Goal: Book appointment/travel/reservation

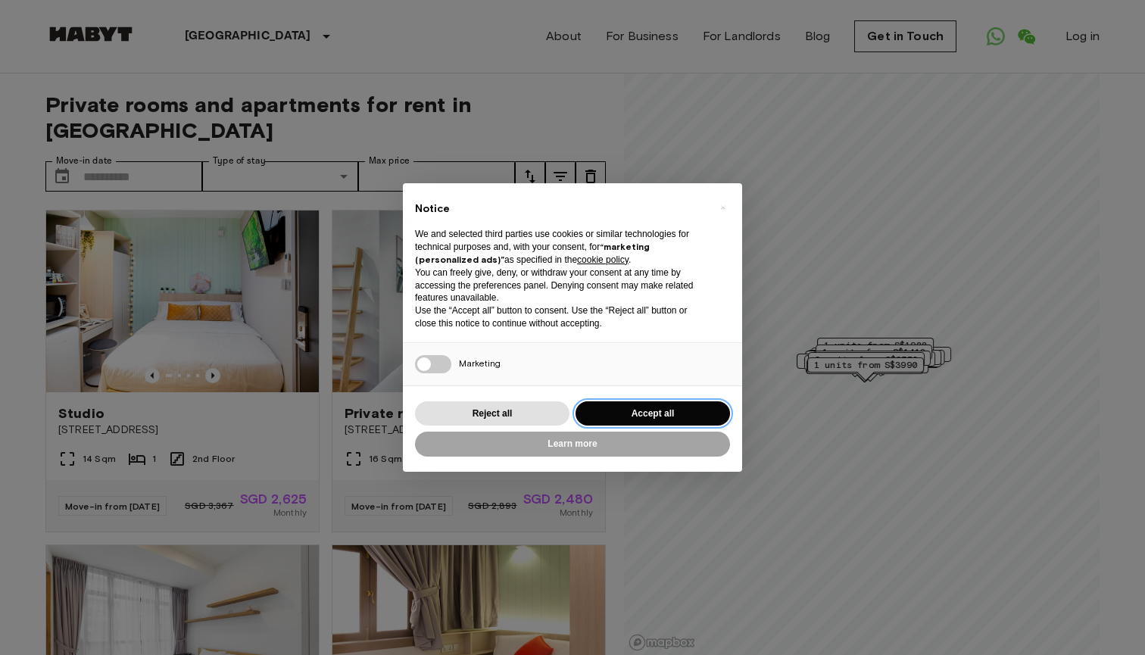
click at [670, 415] on button "Accept all" at bounding box center [653, 413] width 155 height 25
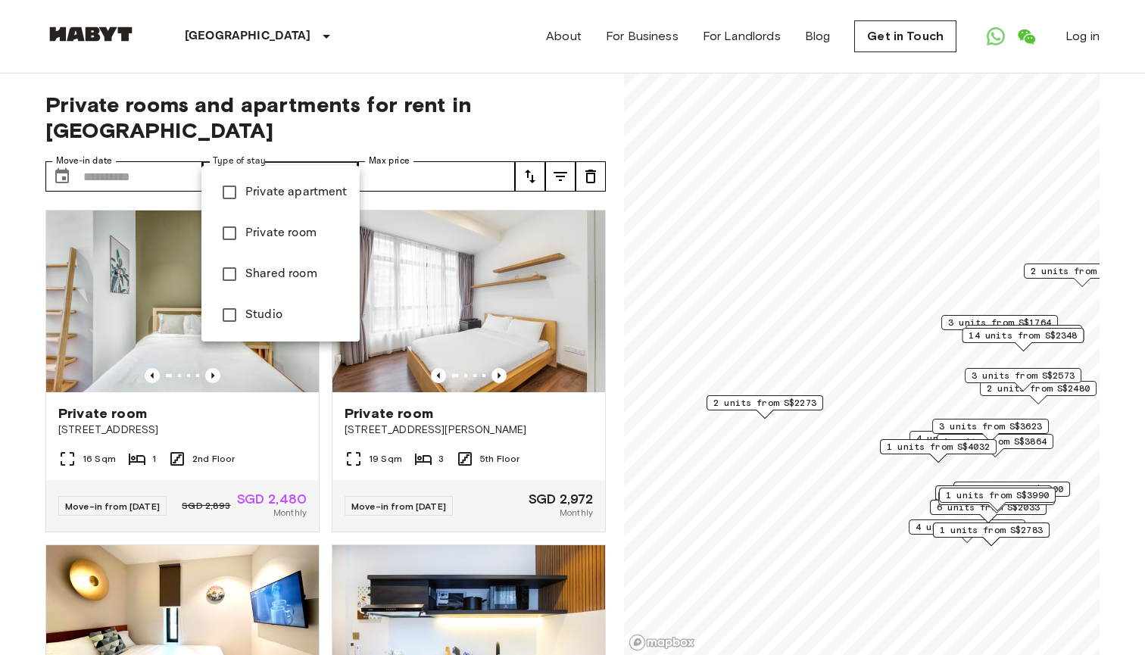
click at [161, 83] on div at bounding box center [572, 327] width 1145 height 655
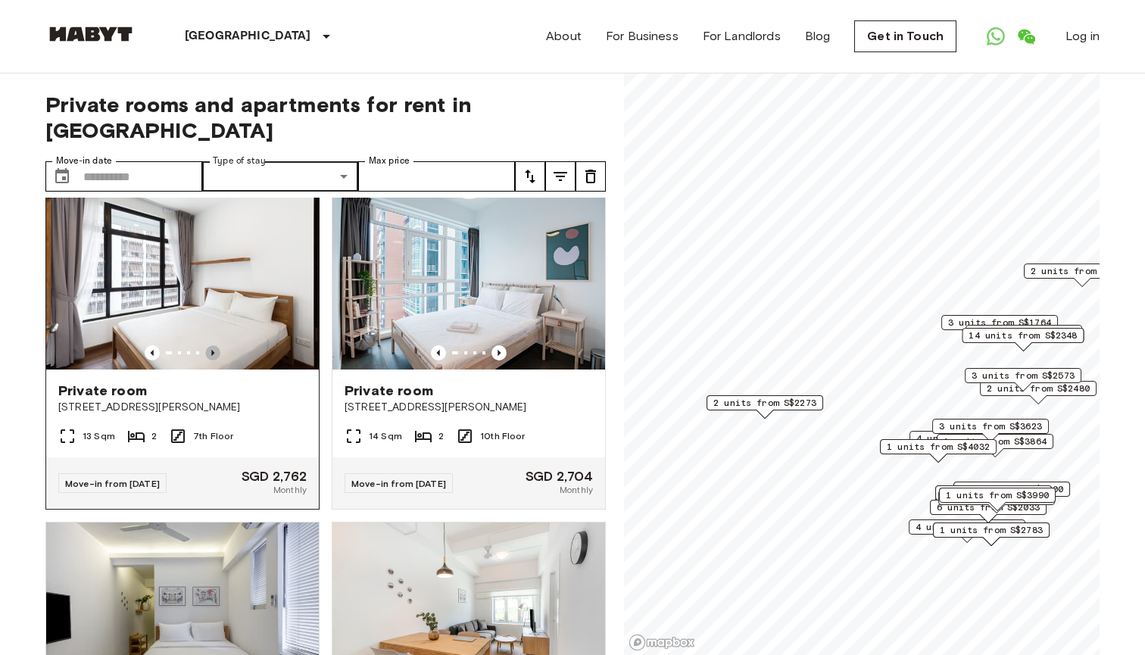
click at [216, 347] on icon "Previous image" at bounding box center [212, 352] width 15 height 15
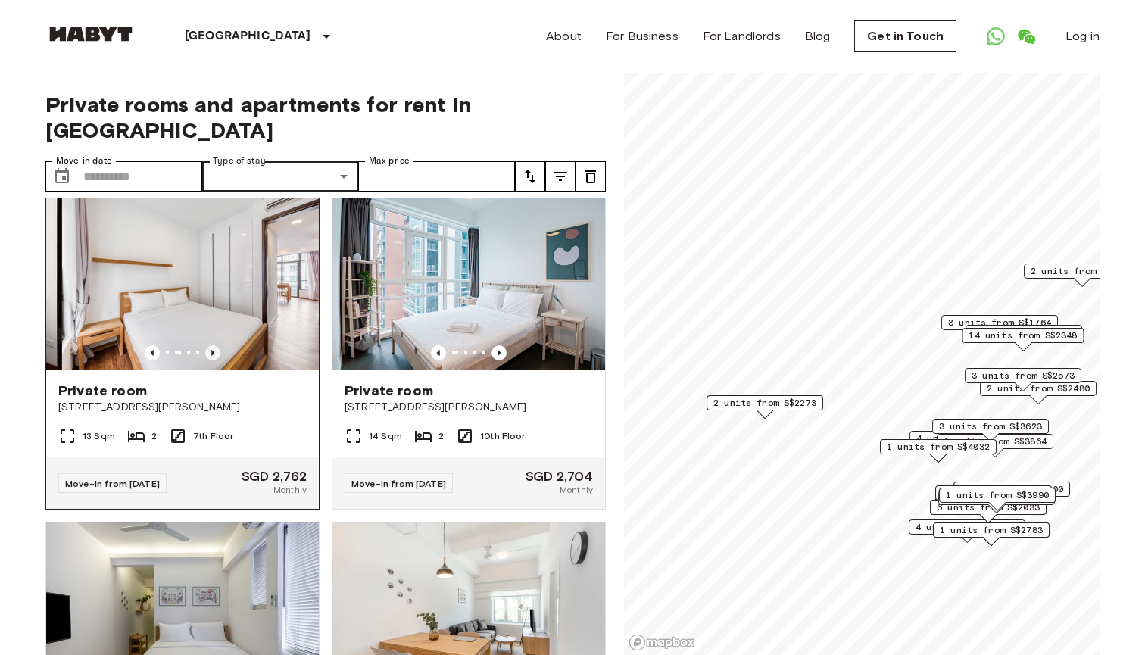
click at [216, 347] on icon "Previous image" at bounding box center [212, 352] width 15 height 15
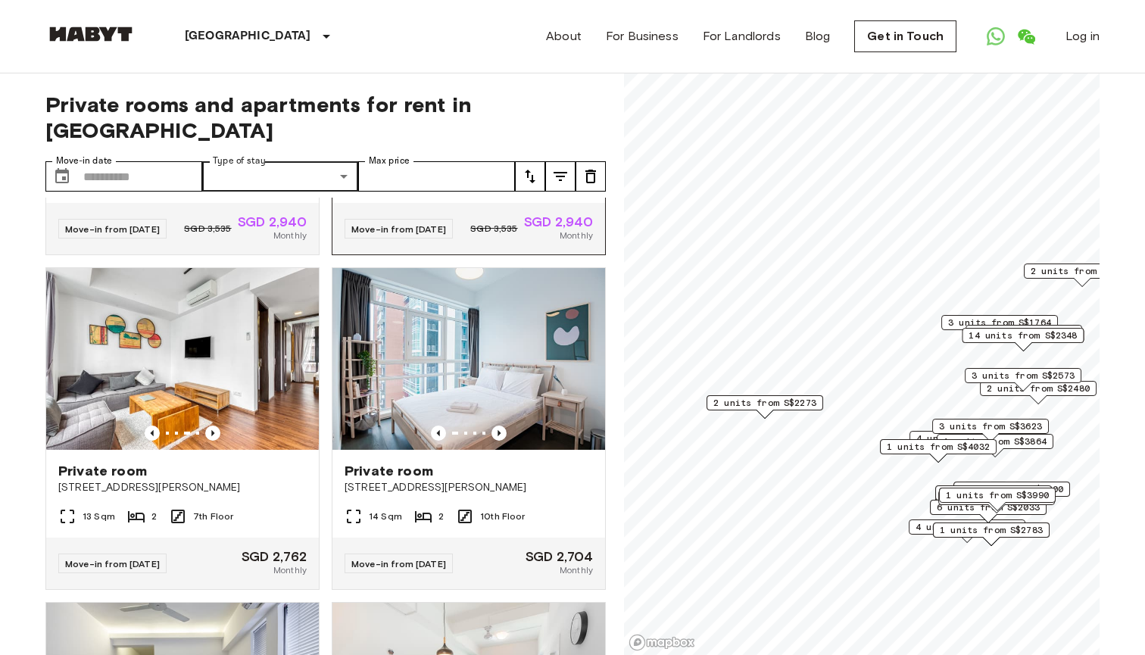
scroll to position [602, 0]
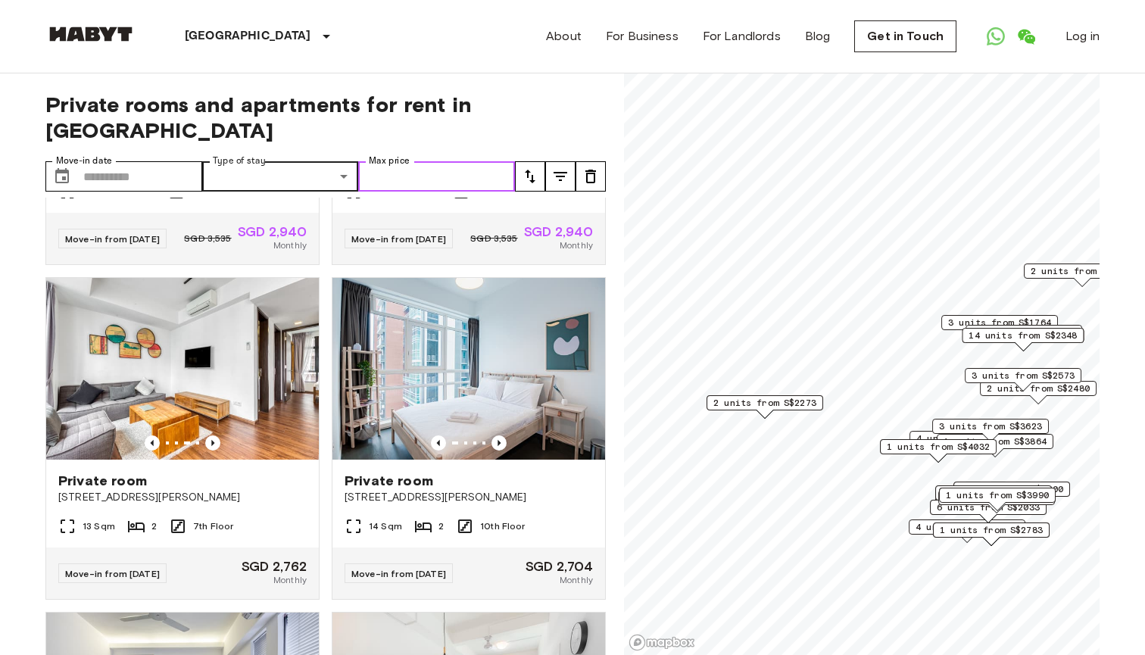
click at [426, 161] on input "Max price" at bounding box center [436, 176] width 157 height 30
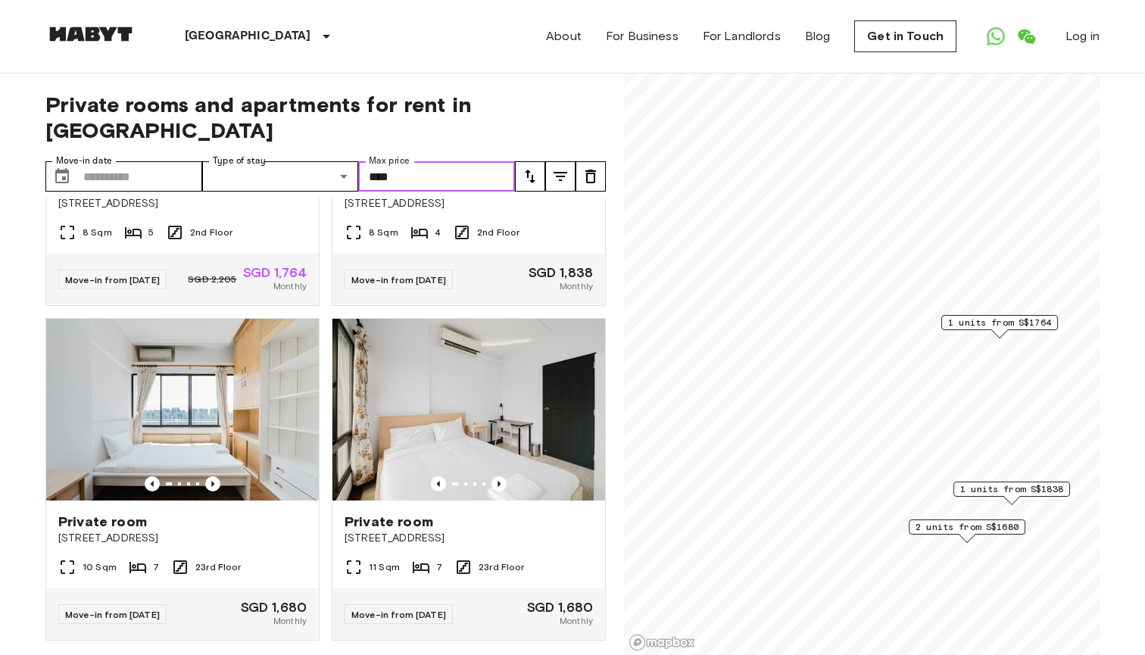
type input "****"
click at [213, 476] on icon "Previous image" at bounding box center [212, 483] width 15 height 15
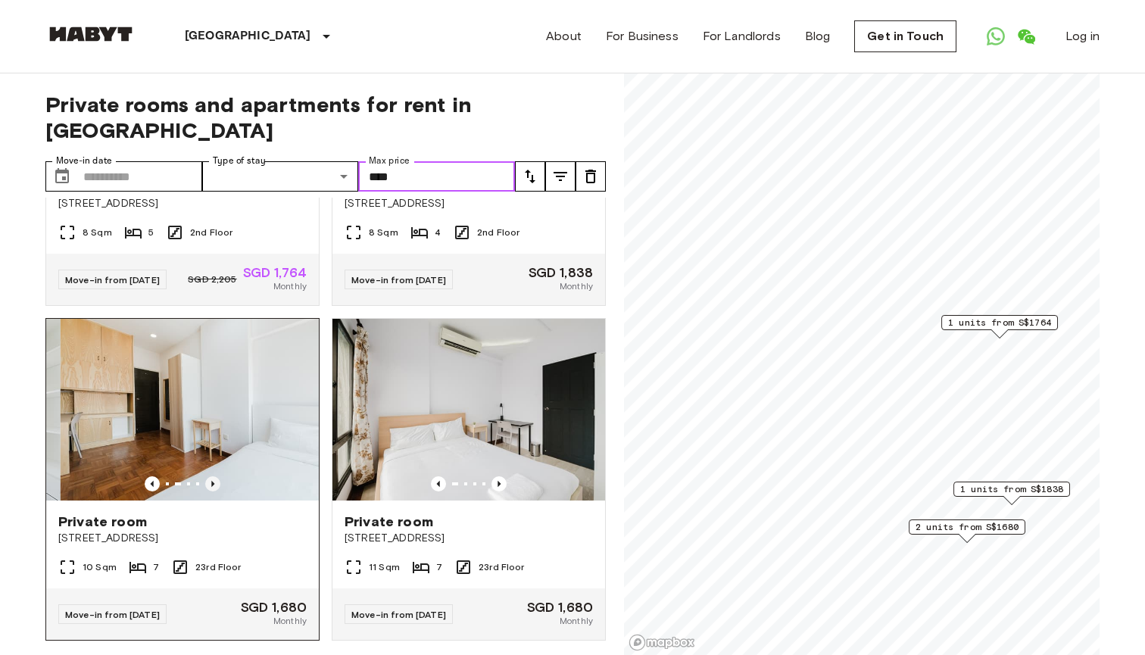
click at [213, 476] on icon "Previous image" at bounding box center [212, 483] width 15 height 15
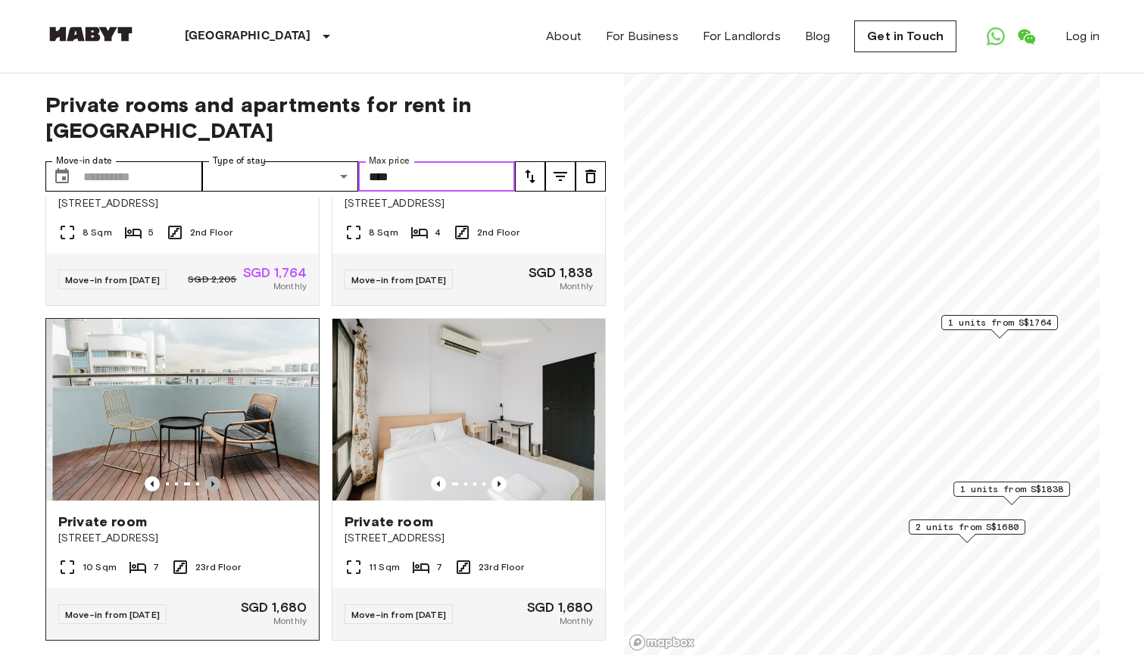
click at [213, 476] on icon "Previous image" at bounding box center [212, 483] width 15 height 15
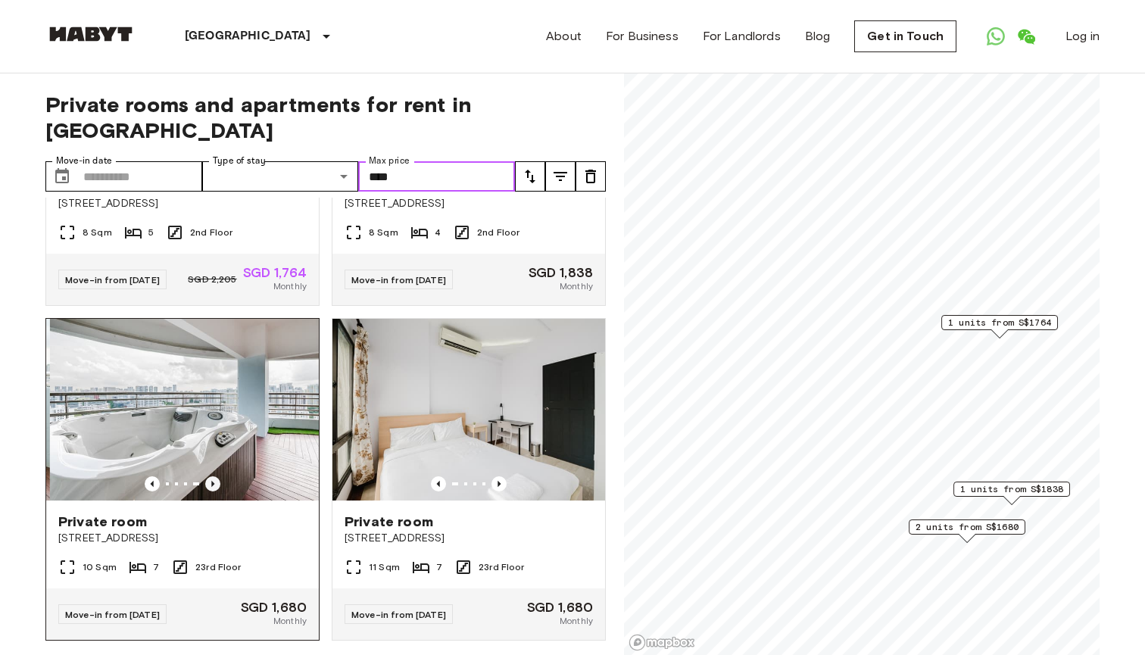
click at [213, 476] on icon "Previous image" at bounding box center [212, 483] width 15 height 15
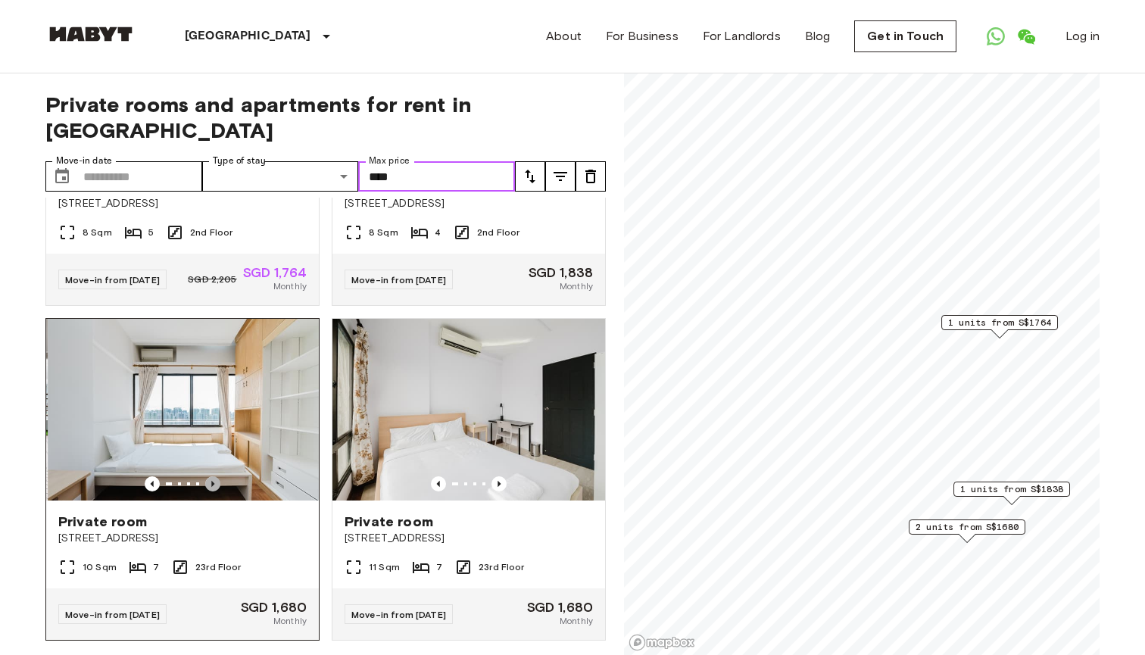
click at [213, 476] on icon "Previous image" at bounding box center [212, 483] width 15 height 15
